Goal: Check status: Check status

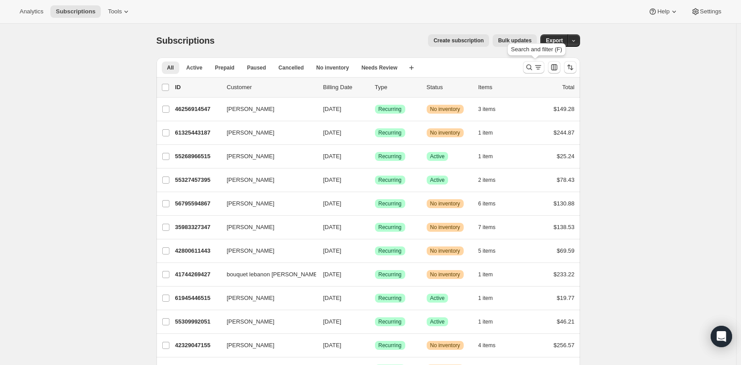
drag, startPoint x: 533, startPoint y: 69, endPoint x: 386, endPoint y: 45, distance: 149.2
click at [527, 69] on icon "Search and filter results" at bounding box center [529, 67] width 9 height 9
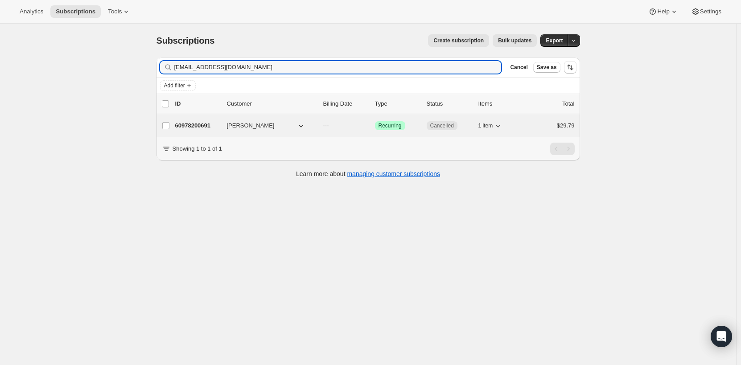
type input "[EMAIL_ADDRESS][DOMAIN_NAME]"
drag, startPoint x: 250, startPoint y: 126, endPoint x: 236, endPoint y: 126, distance: 13.4
click at [250, 126] on span "[PERSON_NAME]" at bounding box center [251, 125] width 48 height 9
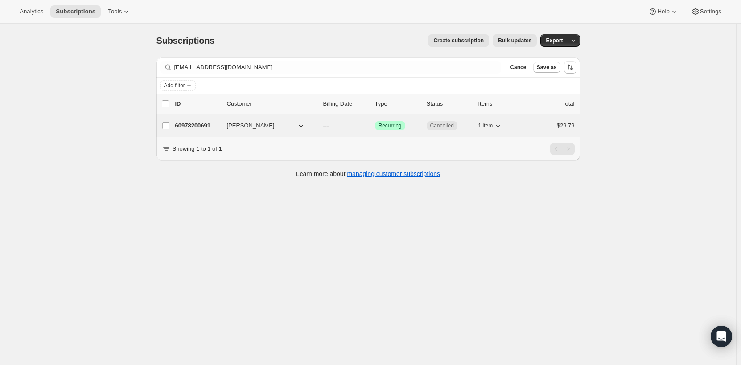
click at [198, 120] on div "60978200691 [PERSON_NAME] --- Success Recurring Cancelled 1 item $29.79" at bounding box center [375, 126] width 400 height 12
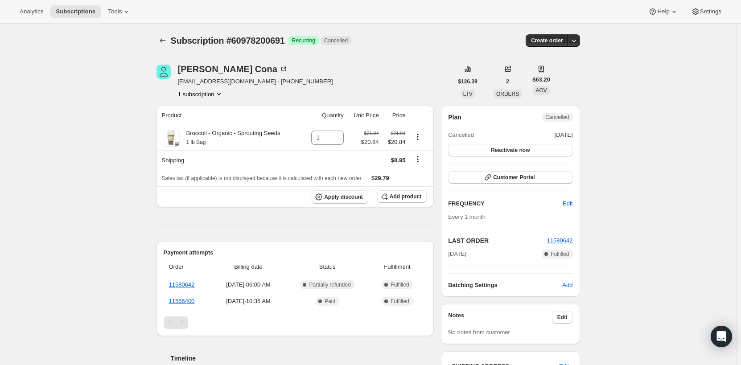
click at [558, 123] on div "Plan Cancelled Cancelled [DATE] Reactivate now" at bounding box center [510, 135] width 124 height 44
click at [557, 118] on span "Cancelled" at bounding box center [558, 117] width 24 height 7
